Goal: Find specific page/section: Find specific page/section

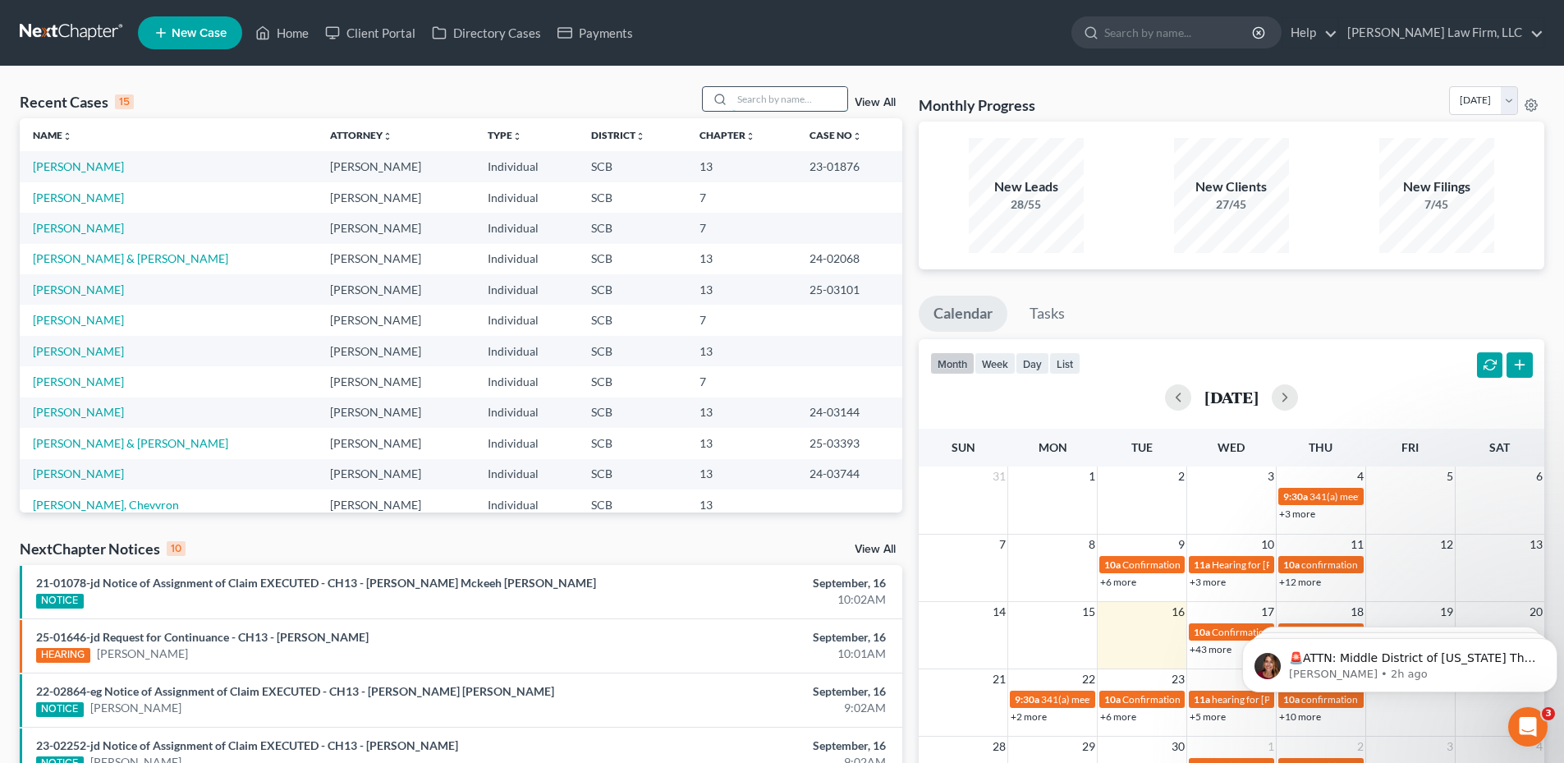
click at [778, 96] on input "search" at bounding box center [789, 99] width 115 height 24
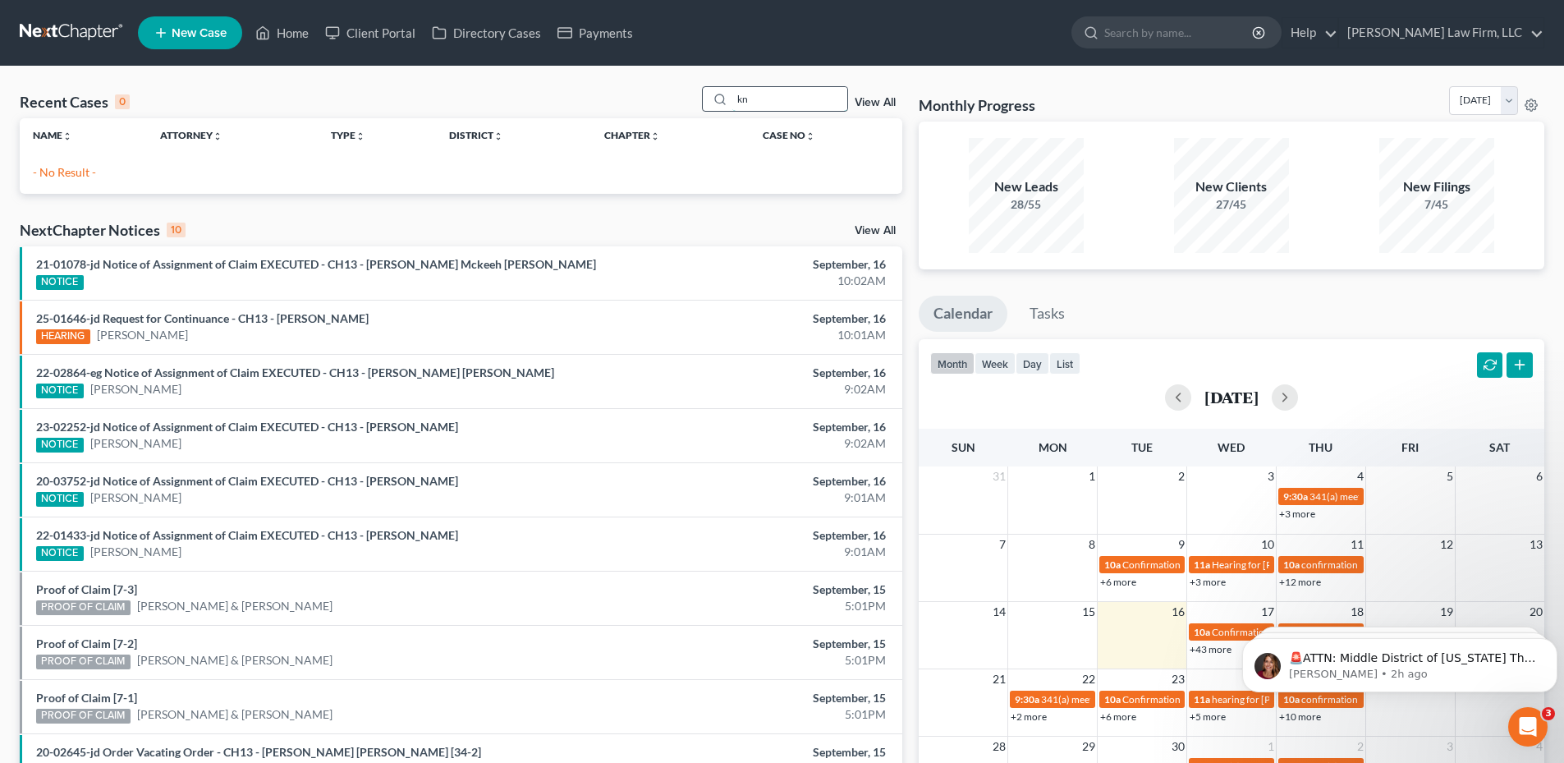
type input "k"
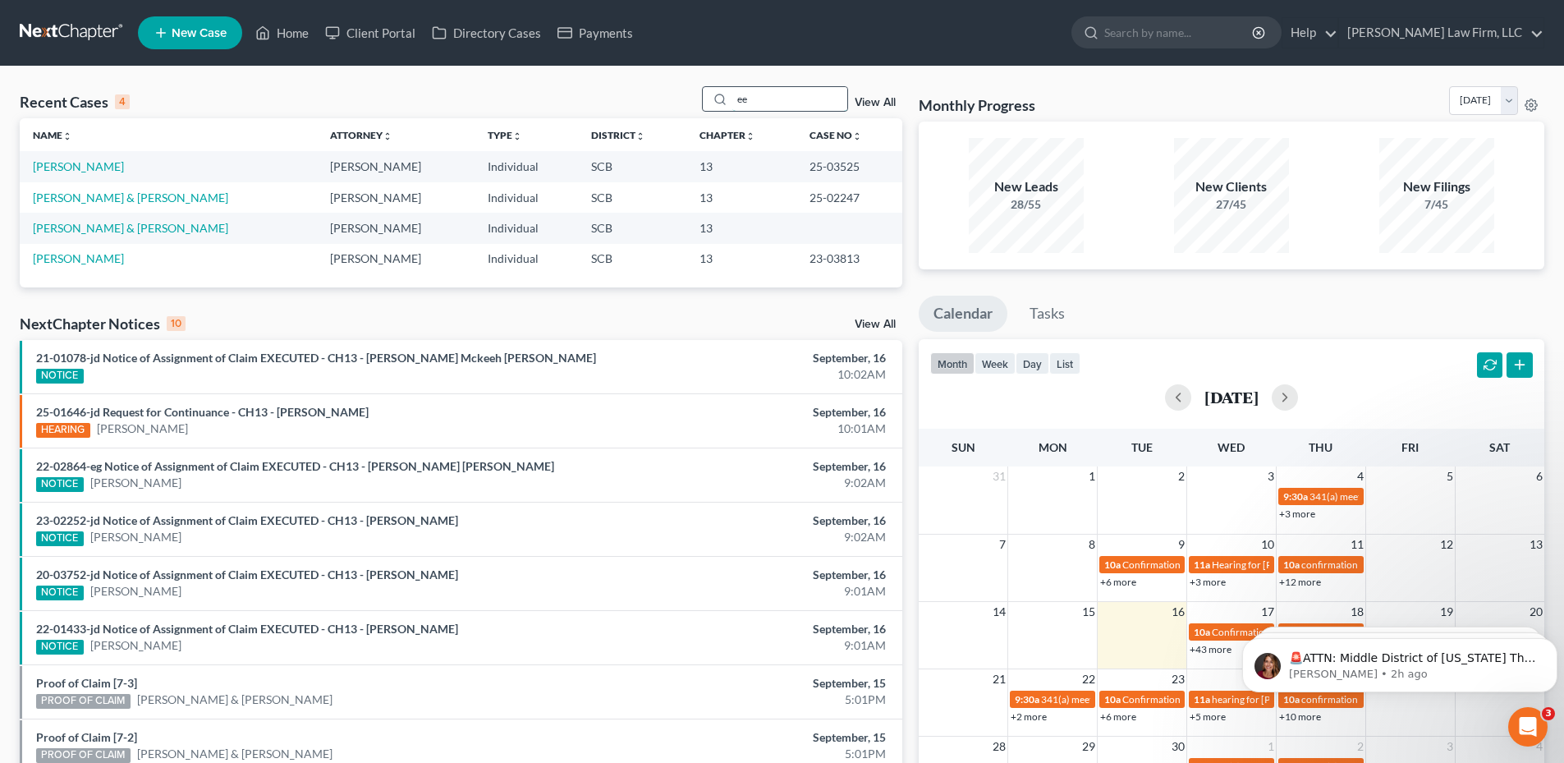
type input "e"
type input "[PERSON_NAME]"
click at [98, 159] on link "[GEOGRAPHIC_DATA][PERSON_NAME]" at bounding box center [137, 166] width 209 height 14
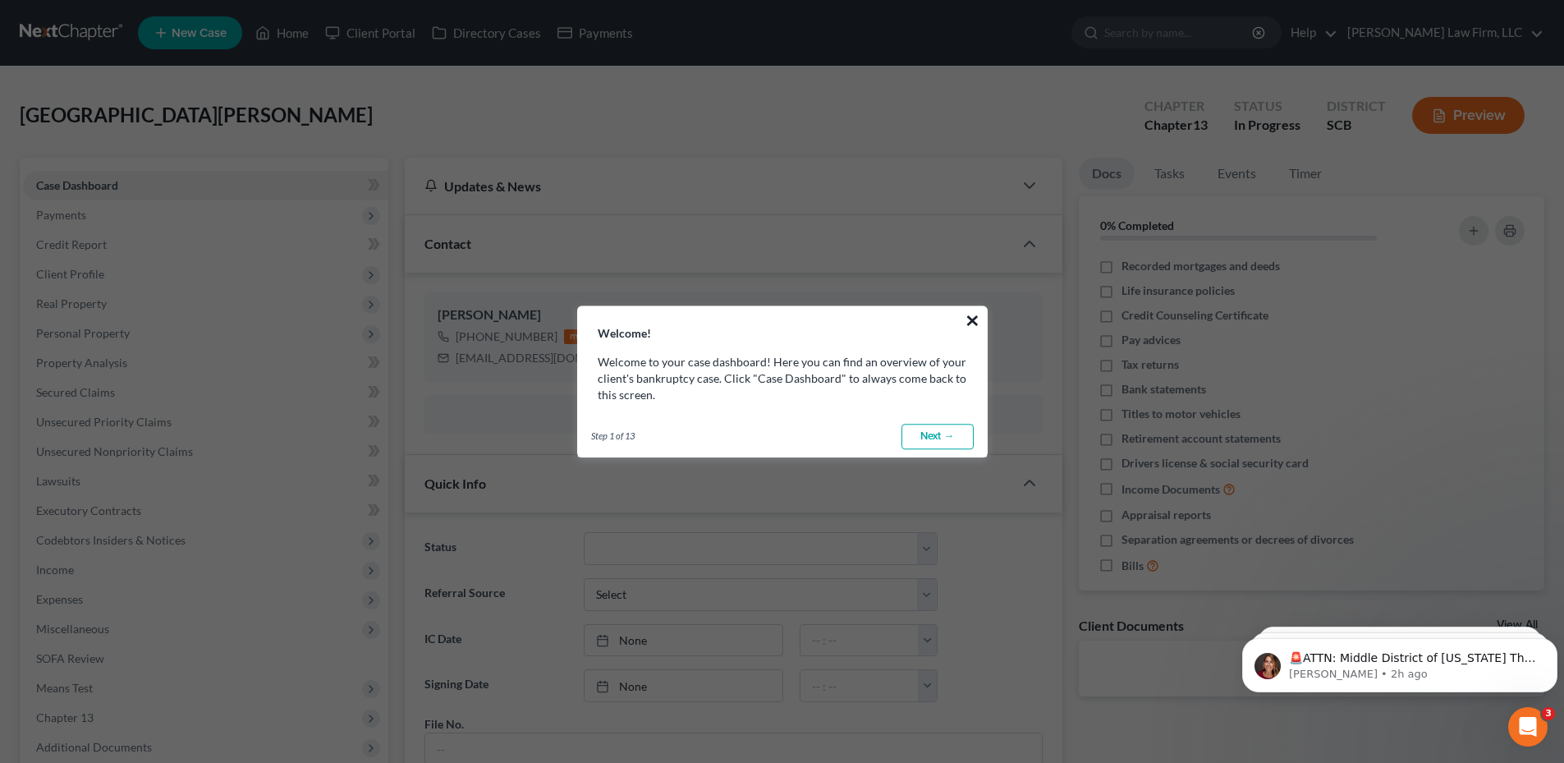
click at [970, 325] on button "×" at bounding box center [973, 320] width 16 height 26
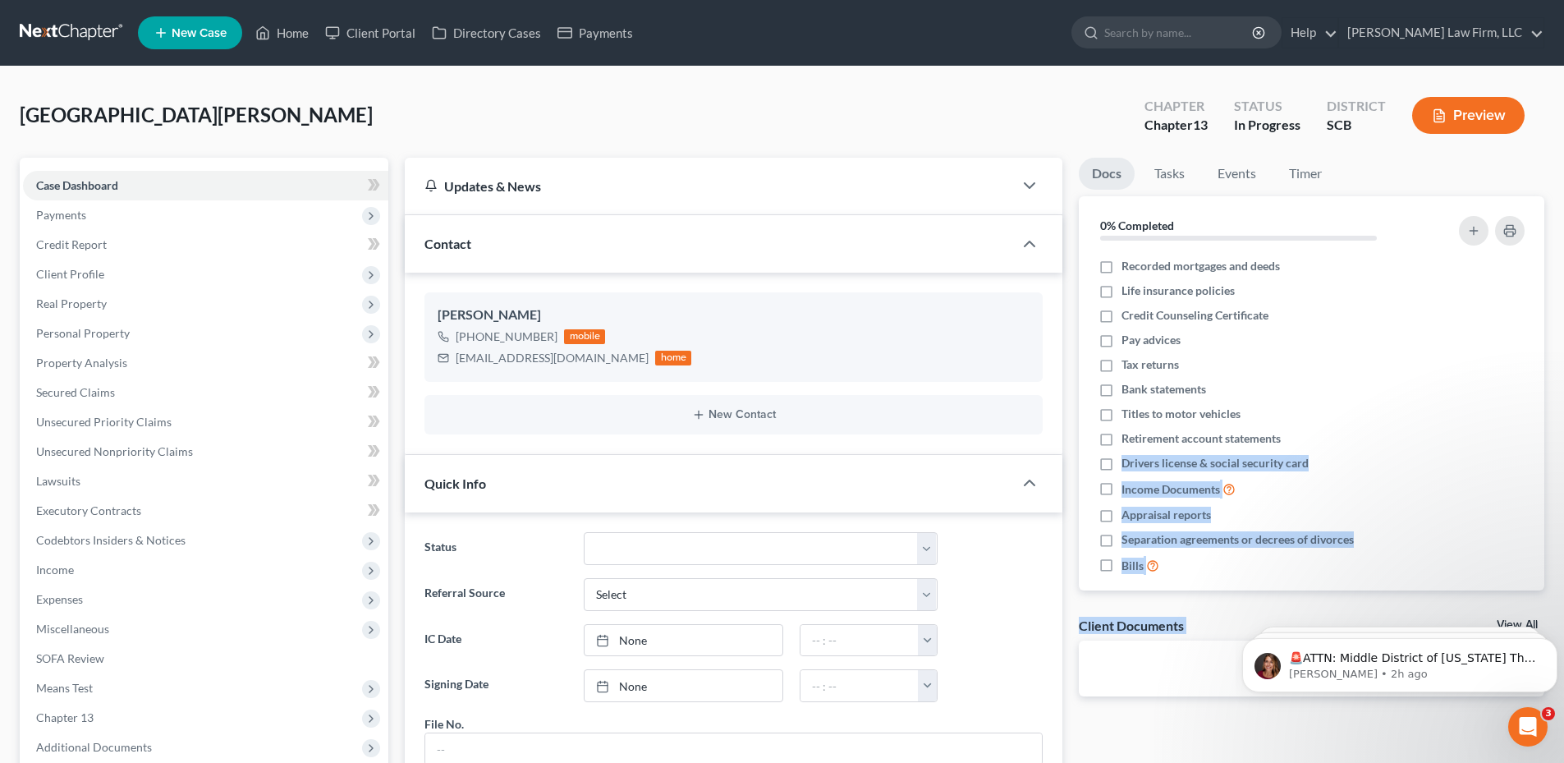
drag, startPoint x: 2497, startPoint y: 1053, endPoint x: 1290, endPoint y: 620, distance: 1282.8
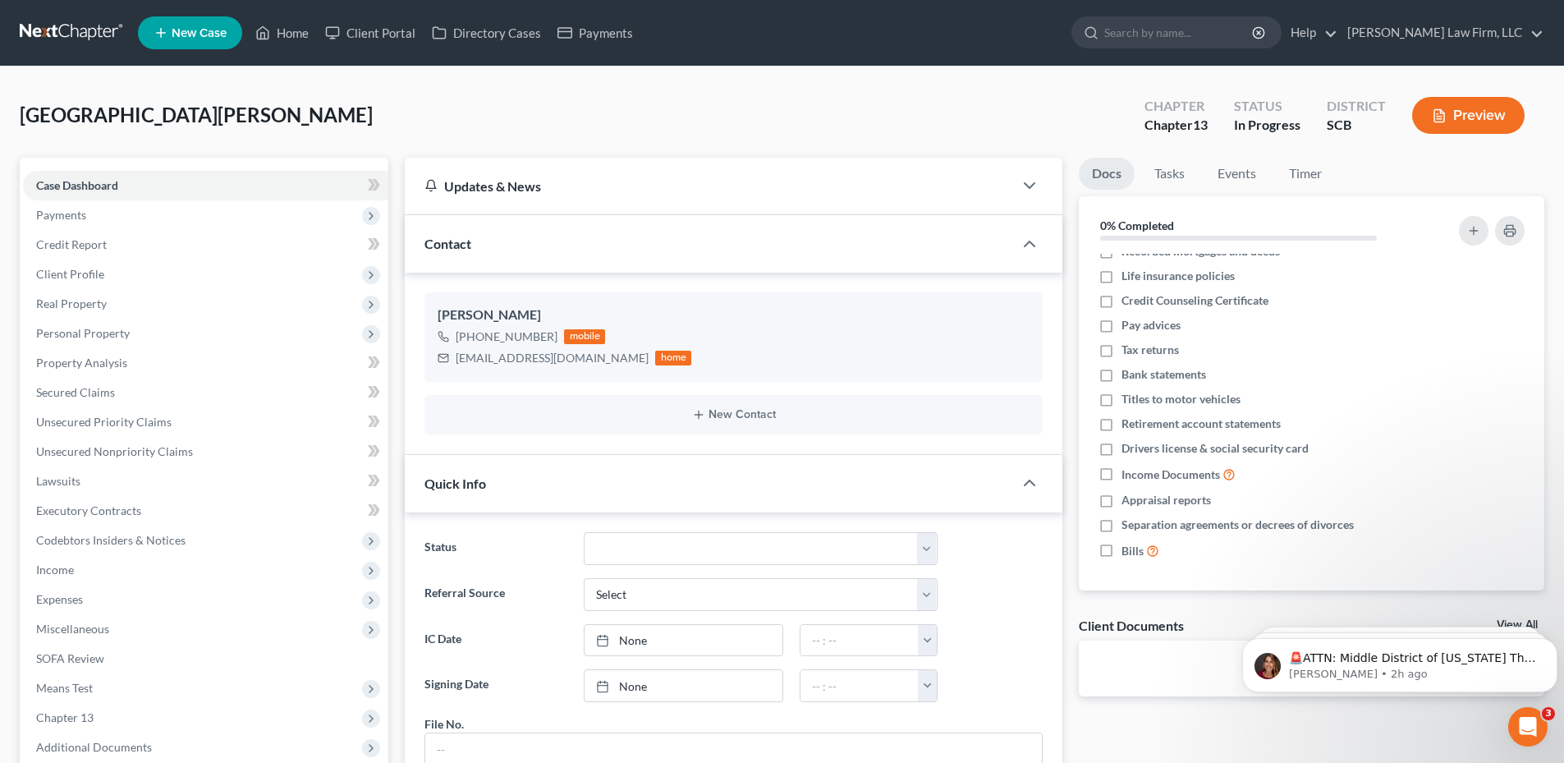
drag, startPoint x: 210, startPoint y: 108, endPoint x: 187, endPoint y: 115, distance: 23.9
click at [210, 108] on div "Nottingham, Gloria Upgraded Chapter Chapter 13 Status In Progress District SCB …" at bounding box center [782, 121] width 1525 height 71
click at [1176, 44] on input "search" at bounding box center [1179, 32] width 150 height 30
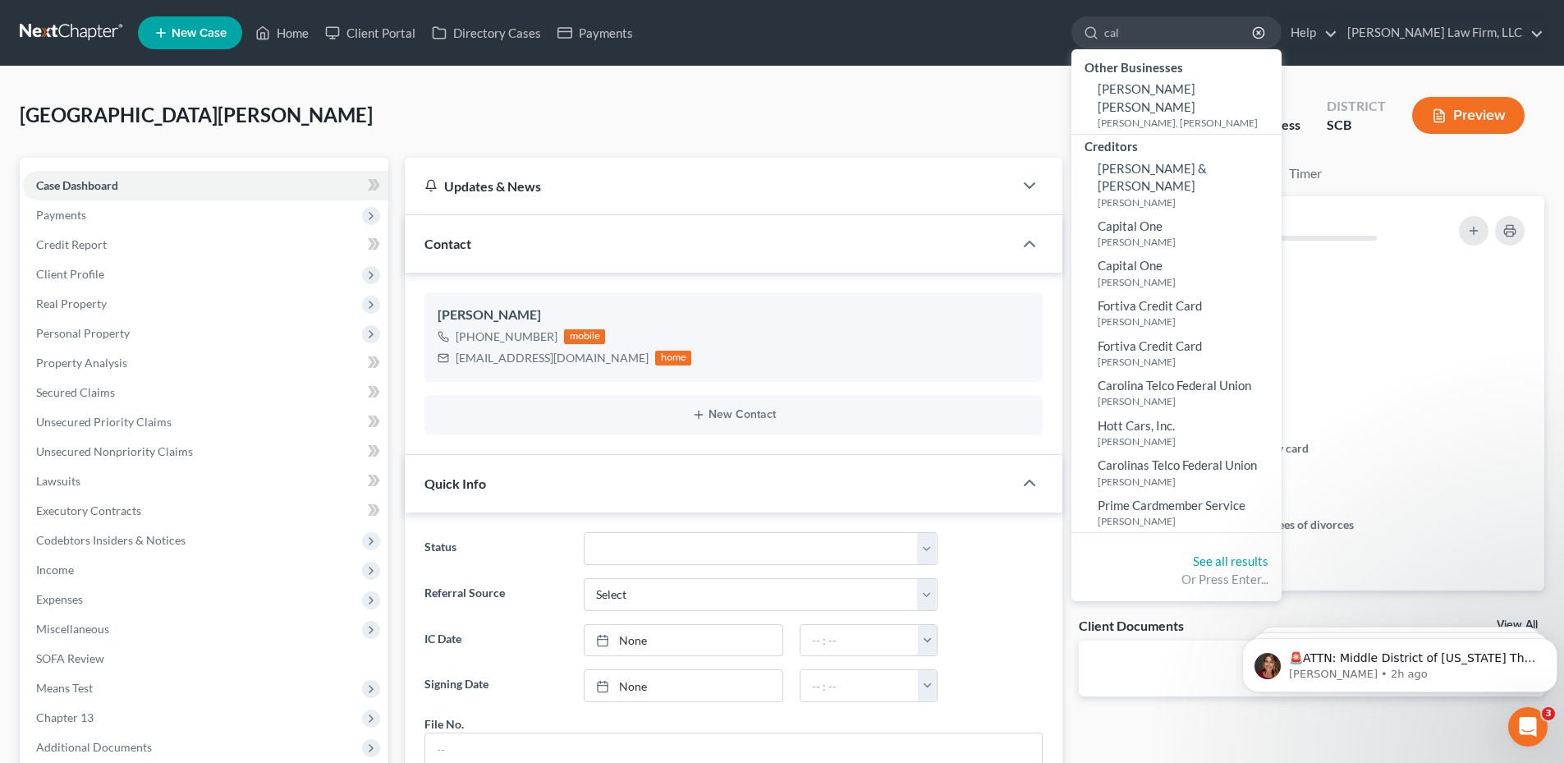
type input "cal"
click at [81, 30] on link at bounding box center [72, 33] width 105 height 30
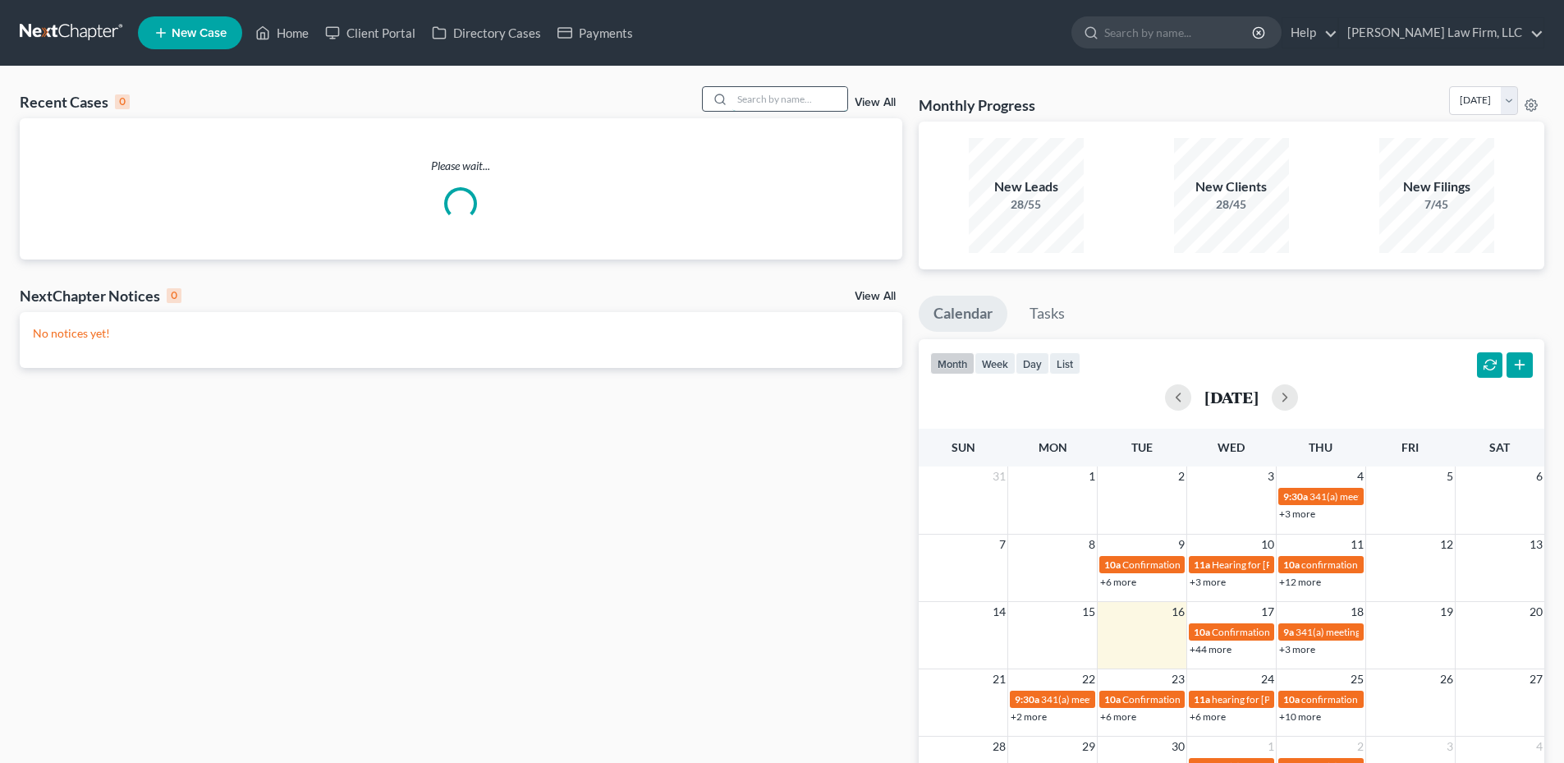
click at [778, 106] on input "search" at bounding box center [789, 99] width 115 height 24
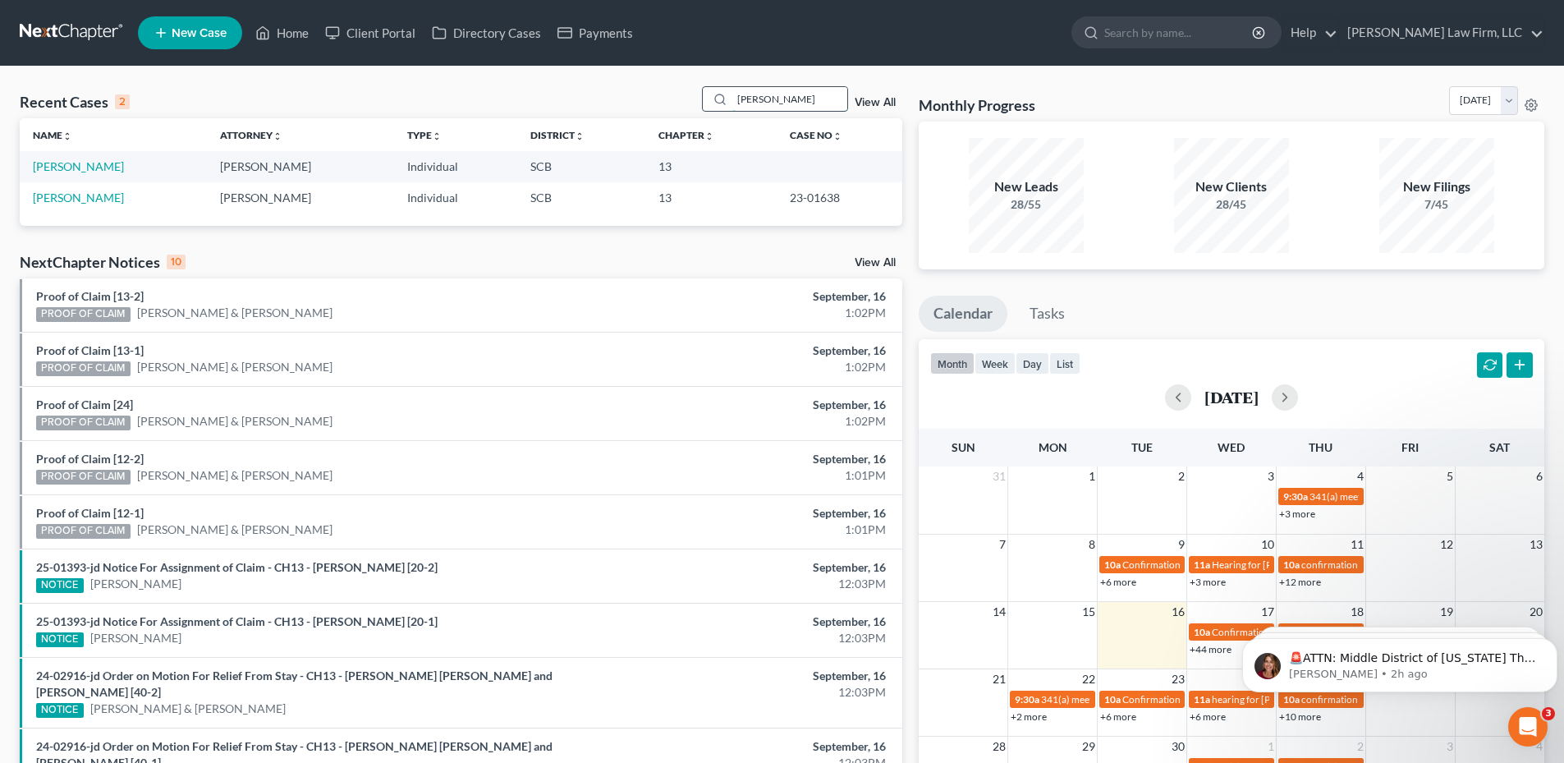
type input "calhoun"
click at [101, 200] on link "[PERSON_NAME]" at bounding box center [78, 197] width 91 height 14
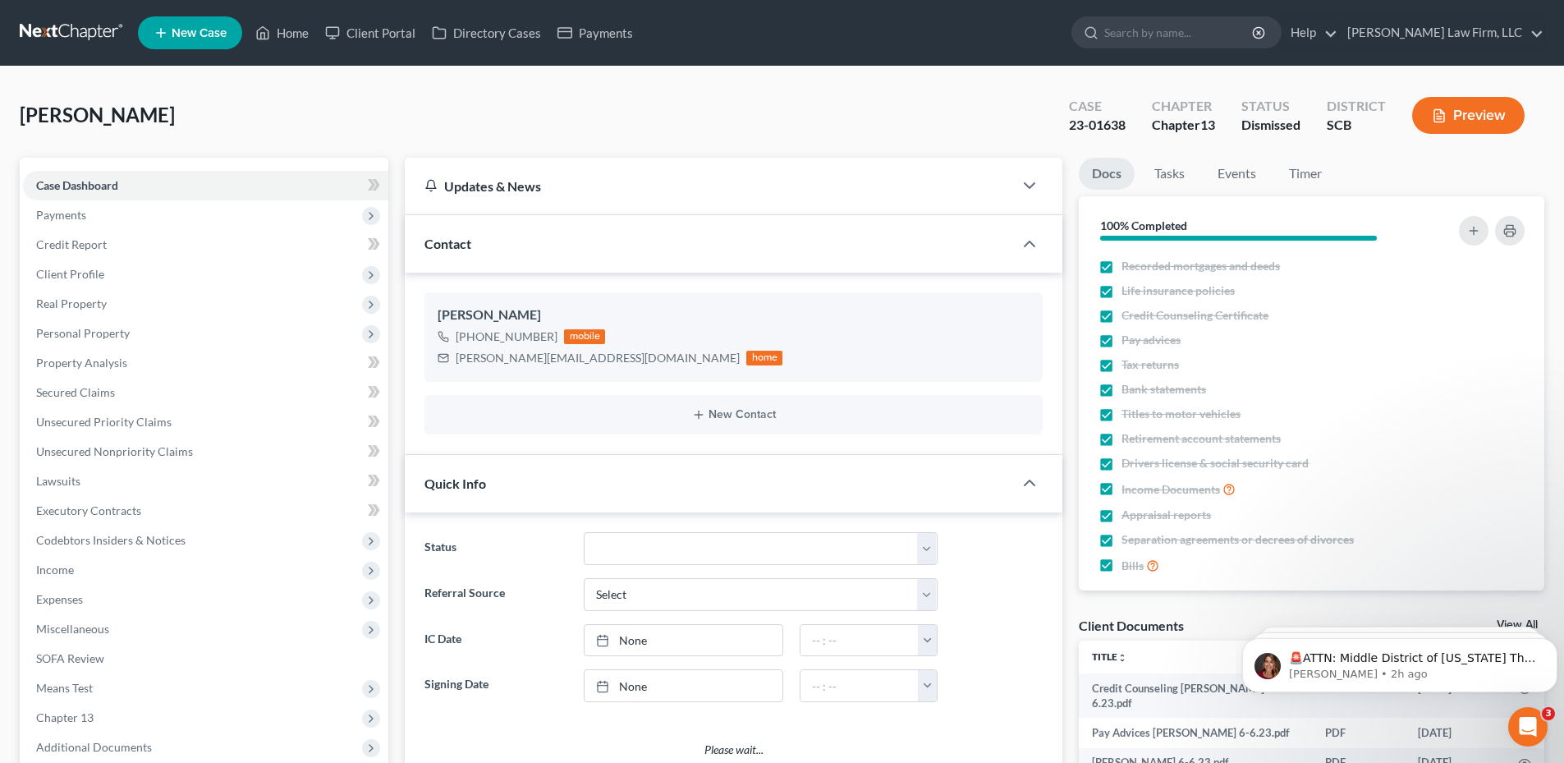
select select "3"
click at [135, 216] on span "Payments" at bounding box center [205, 215] width 365 height 30
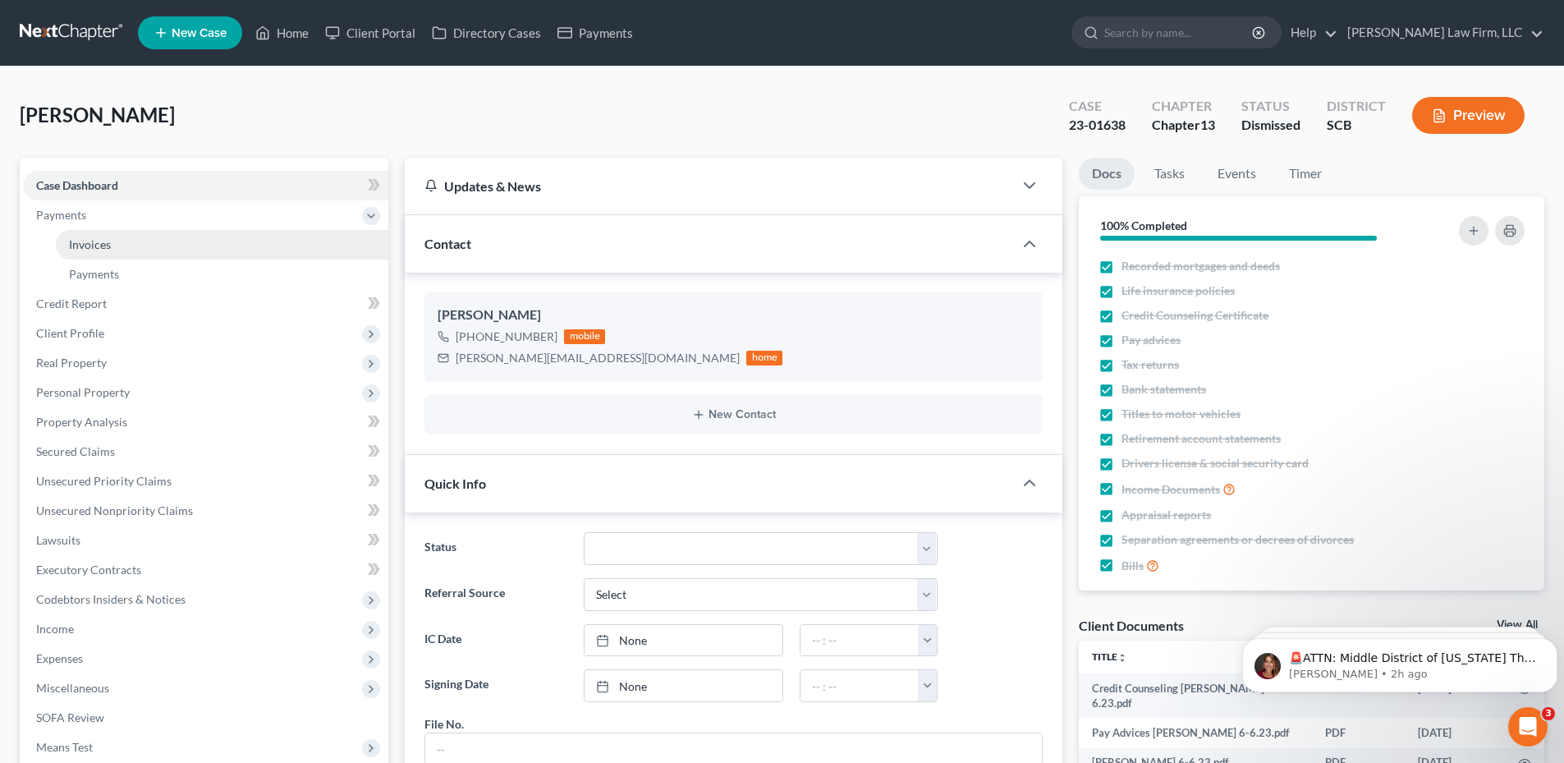
click at [148, 246] on link "Invoices" at bounding box center [222, 245] width 333 height 30
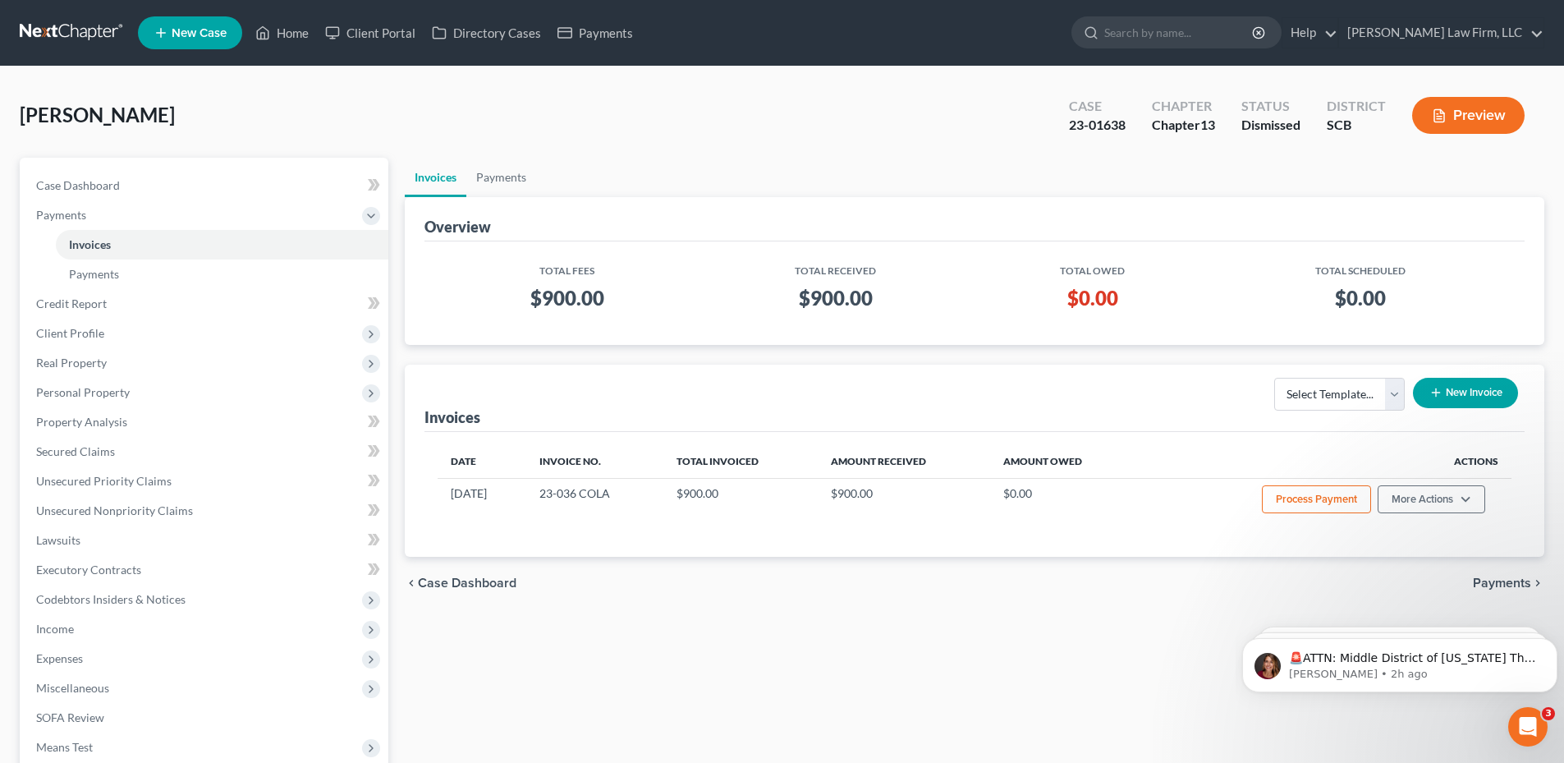
click at [76, 17] on nav "Home New Case Client Portal Directory Cases Payments Meredith Law Firm, LLC aca…" at bounding box center [782, 33] width 1564 height 66
click at [80, 35] on link at bounding box center [72, 33] width 105 height 30
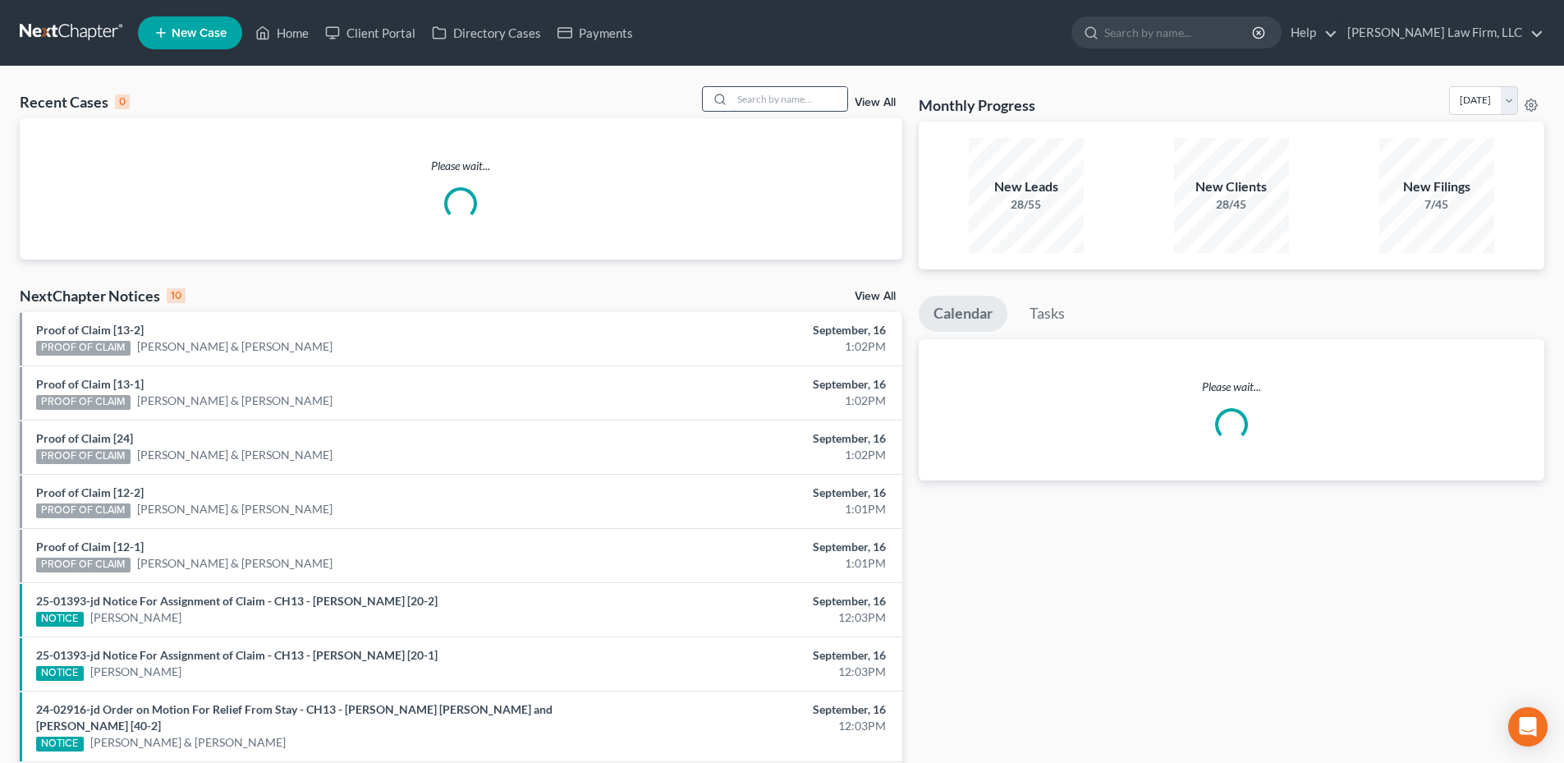
click at [741, 94] on input "search" at bounding box center [789, 99] width 115 height 24
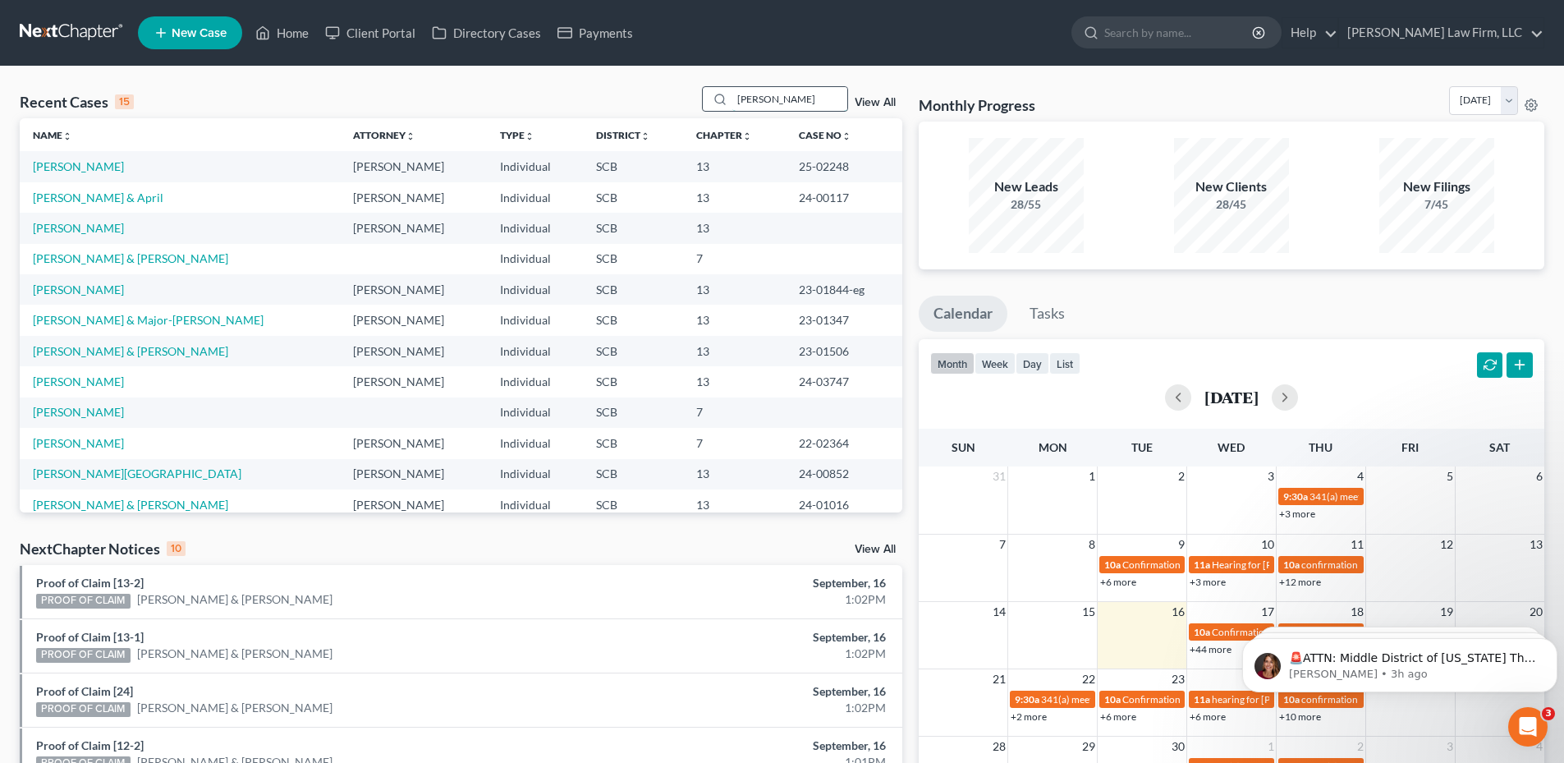
type input "spencer"
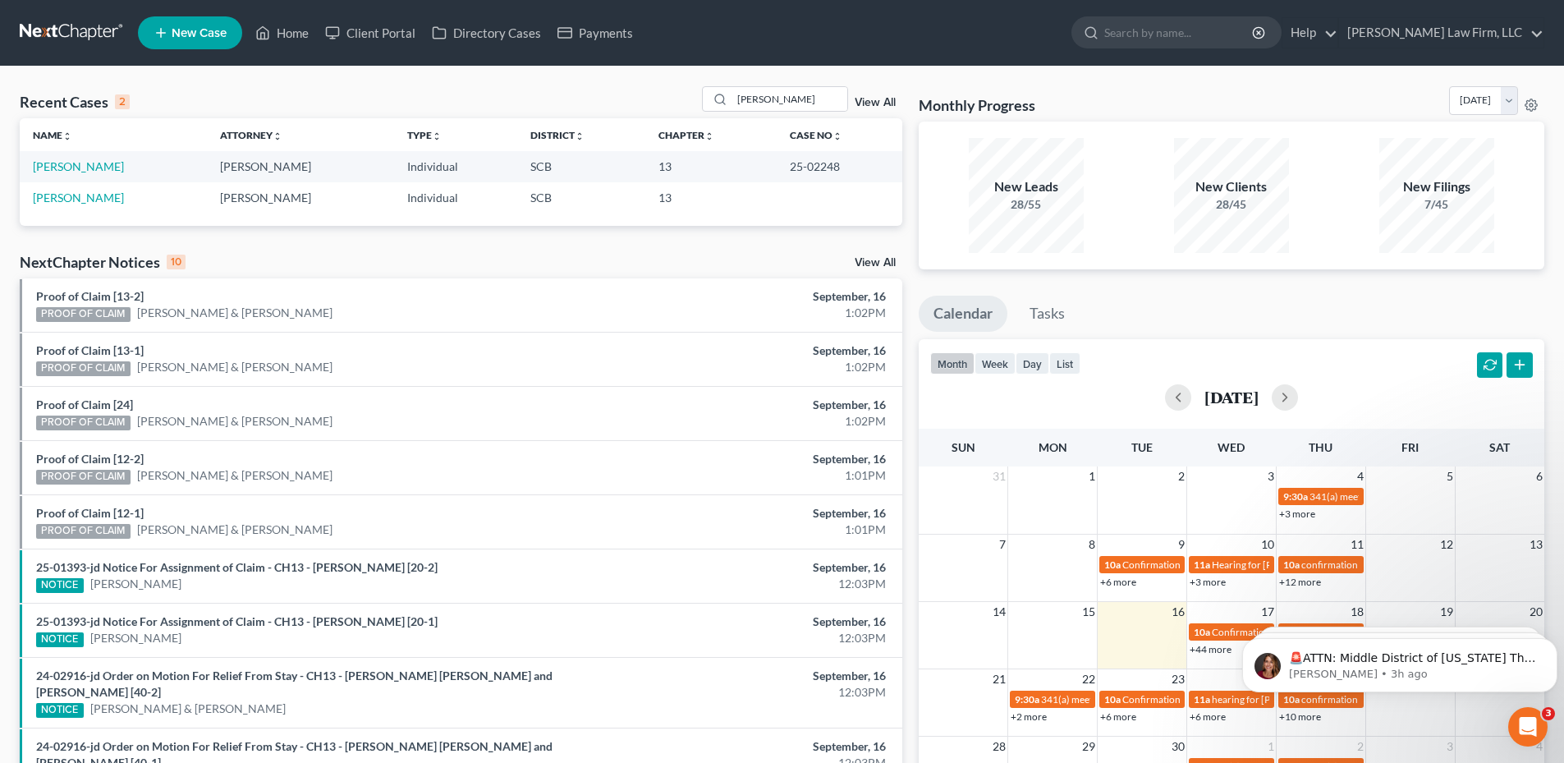
click at [86, 37] on link at bounding box center [72, 33] width 105 height 30
